Goal: Information Seeking & Learning: Learn about a topic

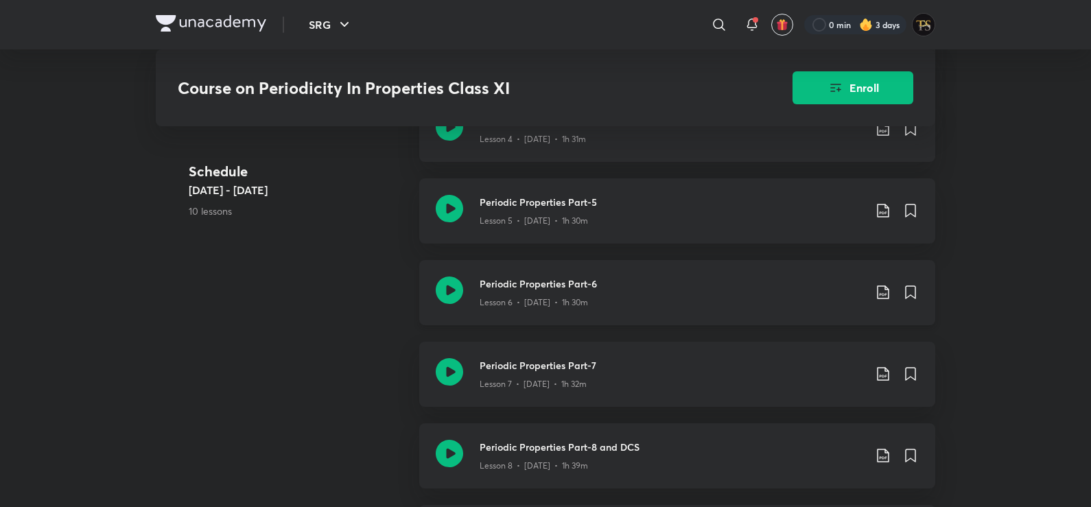
scroll to position [892, 0]
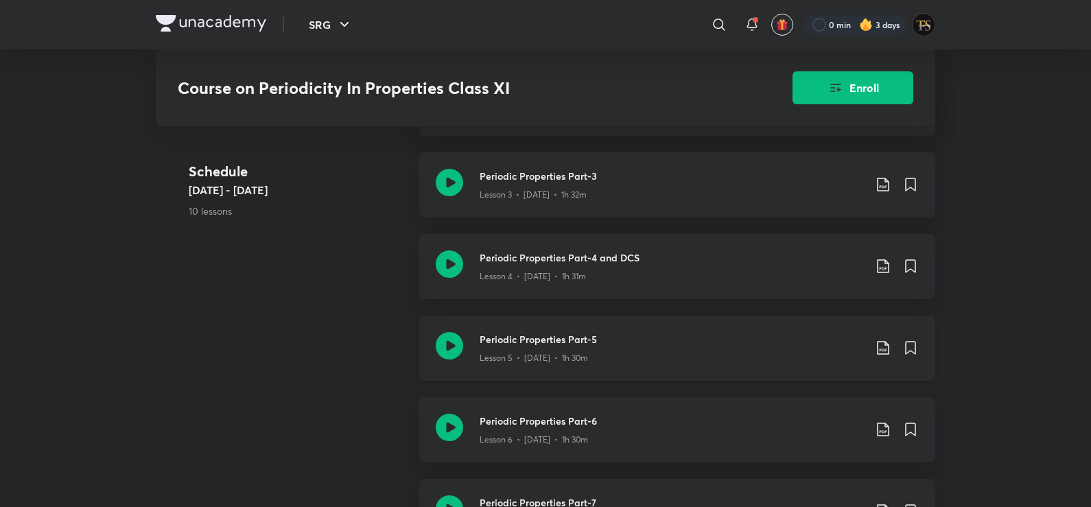
click at [486, 357] on p "Lesson 5 • [DATE] • 1h 30m" at bounding box center [534, 358] width 108 height 12
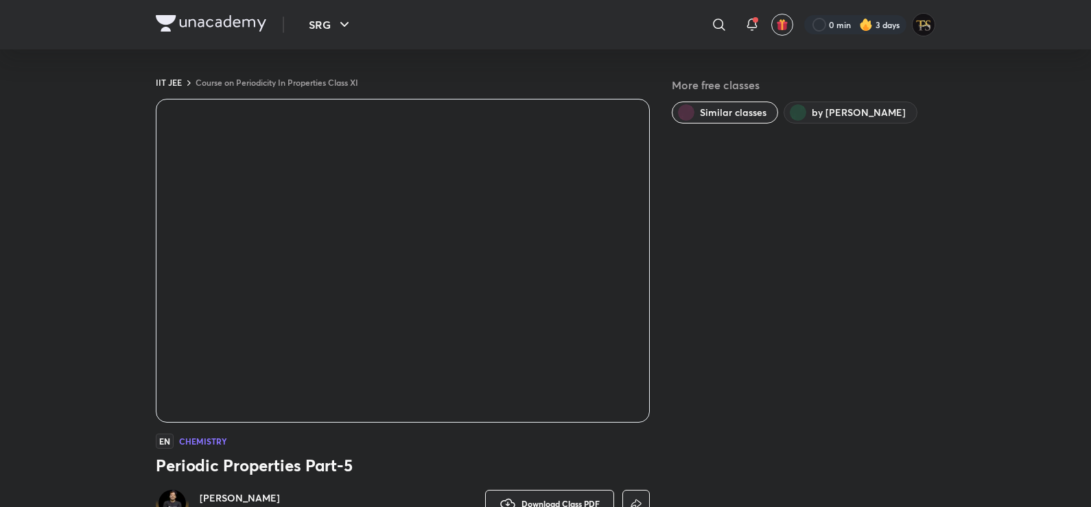
scroll to position [810, 0]
